Goal: Information Seeking & Learning: Learn about a topic

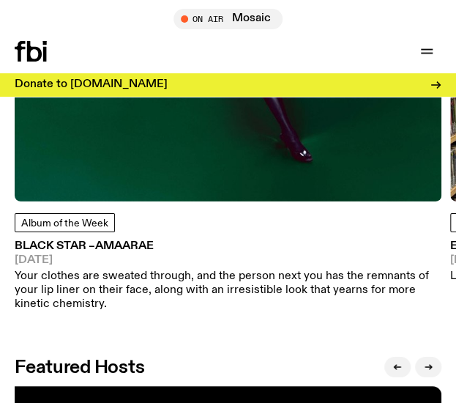
scroll to position [2371, 0]
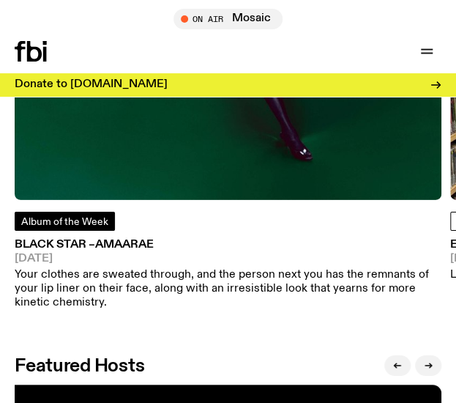
click at [66, 219] on span "Album of the Week" at bounding box center [64, 222] width 87 height 10
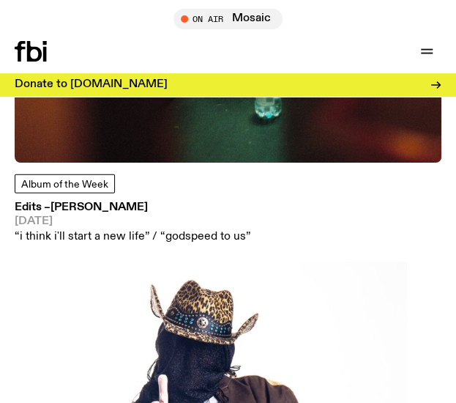
scroll to position [2098, 0]
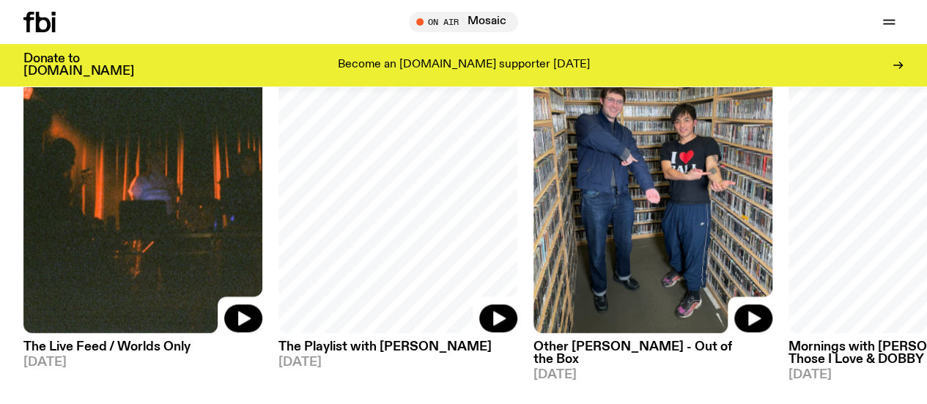
scroll to position [648, 0]
